Goal: Find specific page/section: Find specific page/section

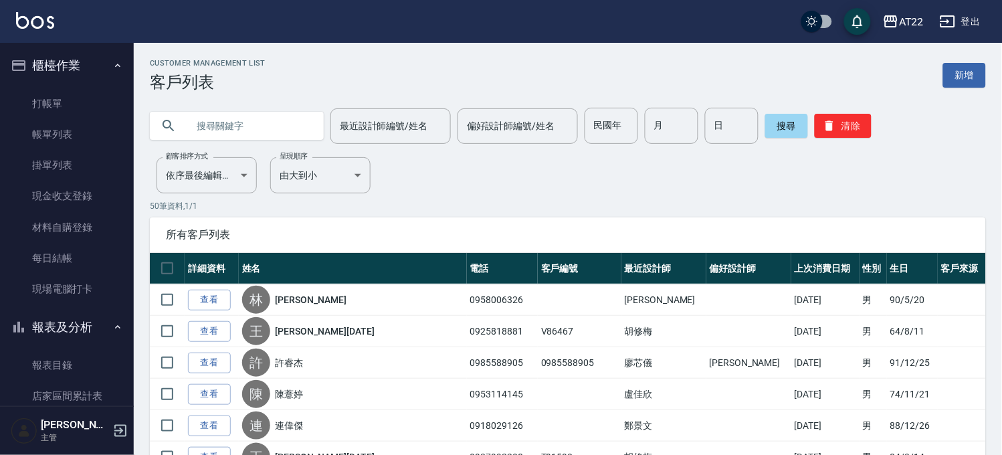
scroll to position [892, 0]
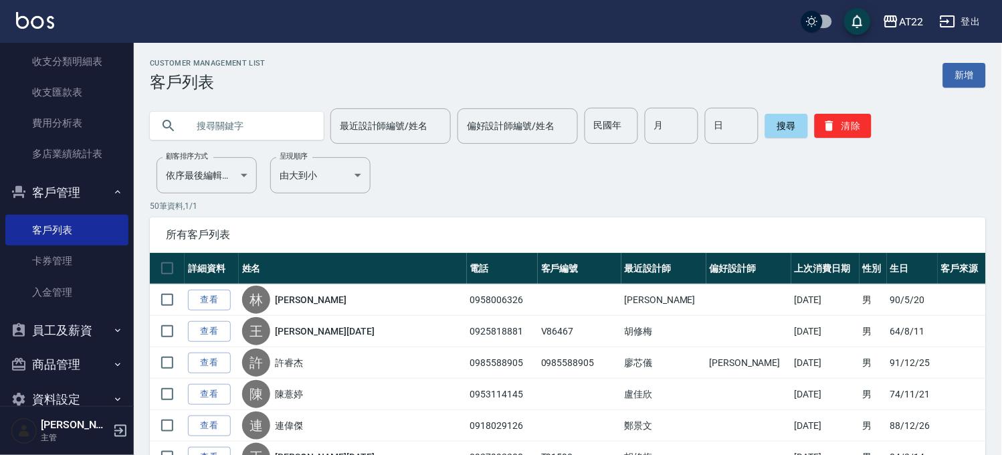
click at [222, 132] on input "text" at bounding box center [250, 126] width 126 height 36
type input "0985677682"
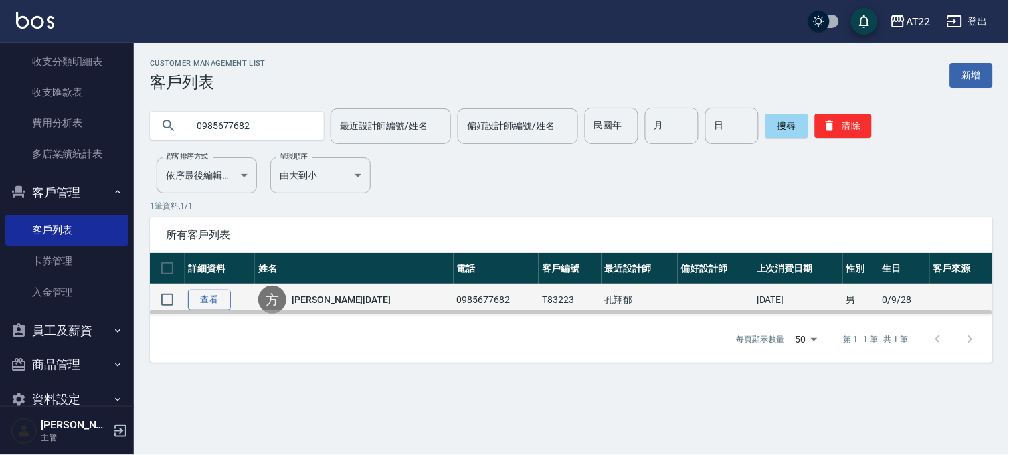
click at [201, 296] on link "查看" at bounding box center [209, 300] width 43 height 21
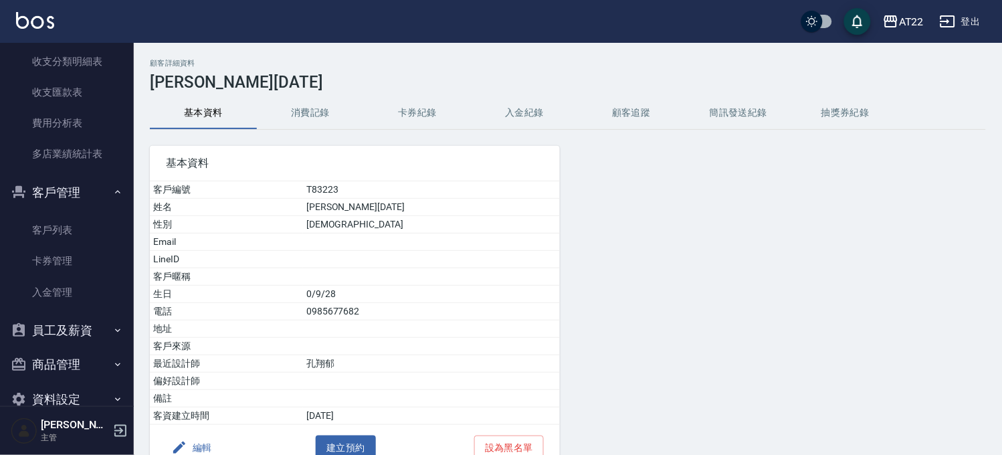
click at [294, 112] on button "消費記錄" at bounding box center [310, 113] width 107 height 32
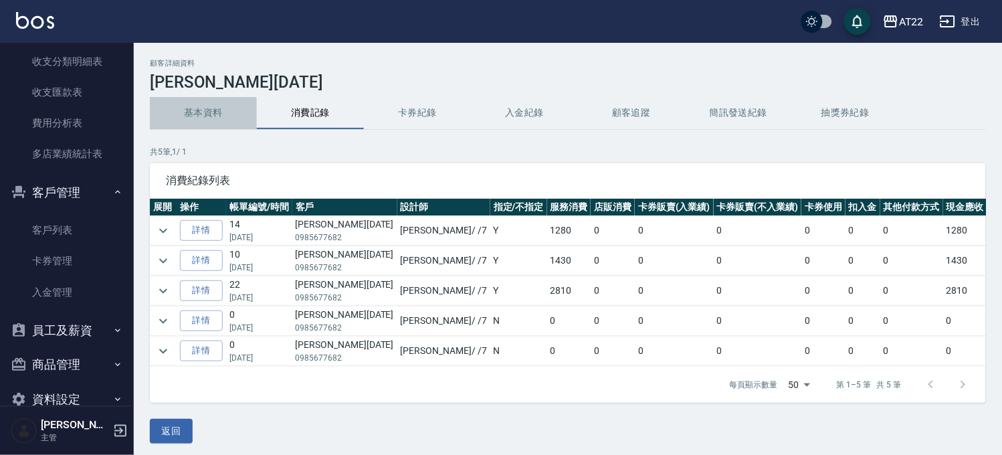
click at [202, 111] on button "基本資料" at bounding box center [203, 113] width 107 height 32
